Goal: Information Seeking & Learning: Learn about a topic

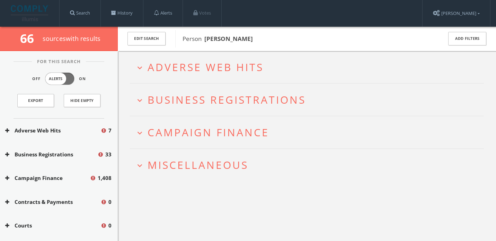
click at [189, 66] on span "Adverse Web Hits" at bounding box center [205, 67] width 116 height 14
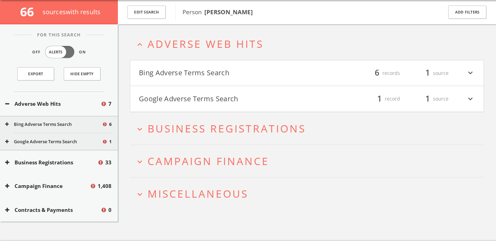
click at [190, 71] on button "Bing Adverse Terms Search" at bounding box center [223, 73] width 168 height 12
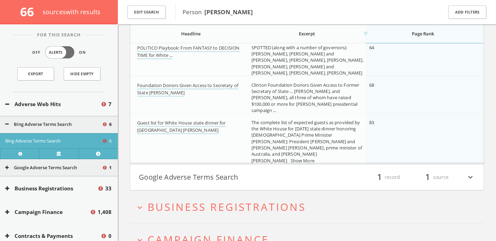
click at [176, 182] on button "Google Adverse Terms Search" at bounding box center [223, 177] width 168 height 12
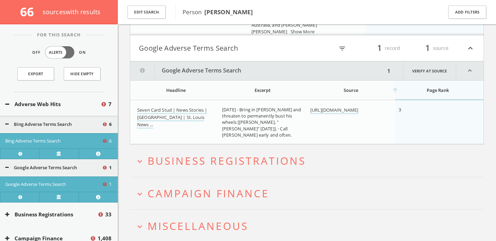
scroll to position [399, 0]
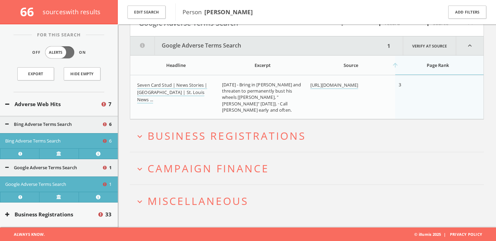
click at [170, 159] on h2 "expand_more Campaign Finance" at bounding box center [307, 168] width 354 height 32
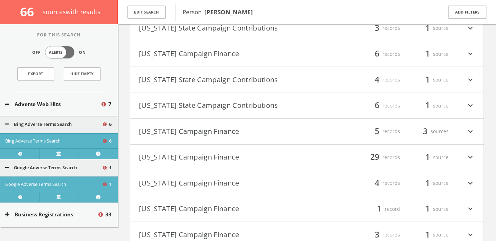
scroll to position [1379, 0]
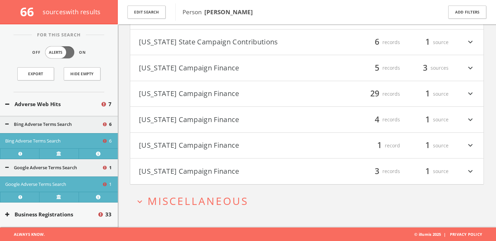
click at [165, 191] on h2 "expand_more Miscellaneous" at bounding box center [307, 201] width 354 height 32
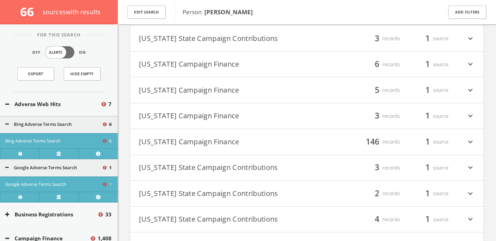
scroll to position [1483, 0]
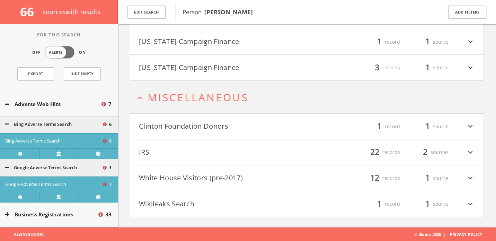
click at [218, 179] on button "White House Visitors (pre-2017)" at bounding box center [223, 178] width 168 height 12
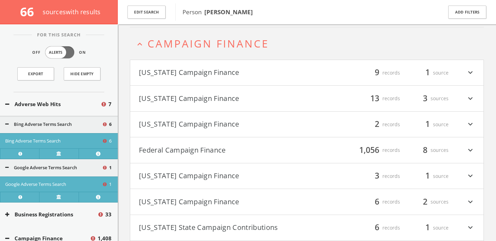
scroll to position [525, 0]
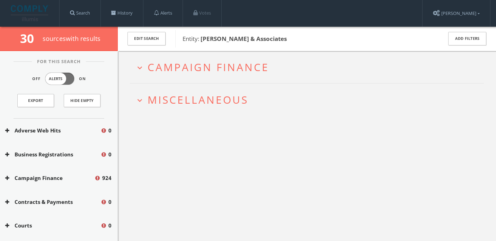
click at [171, 66] on span "Campaign Finance" at bounding box center [208, 67] width 122 height 14
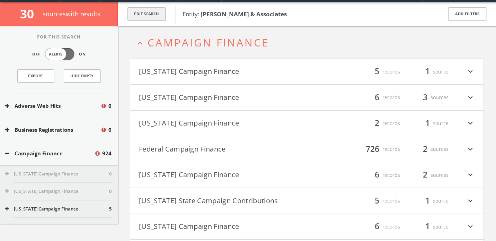
scroll to position [27, 0]
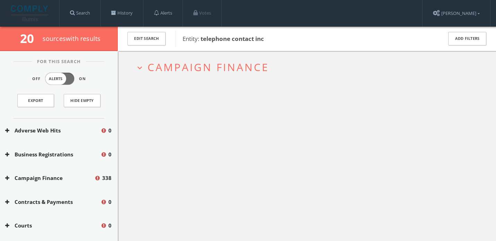
click at [174, 62] on span "Campaign Finance" at bounding box center [208, 67] width 122 height 14
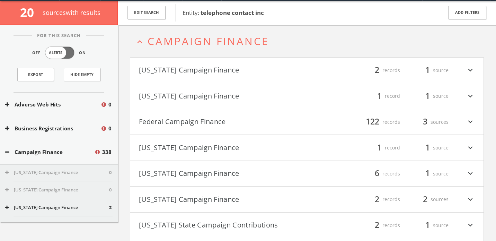
scroll to position [27, 0]
